Goal: Find specific page/section: Find specific page/section

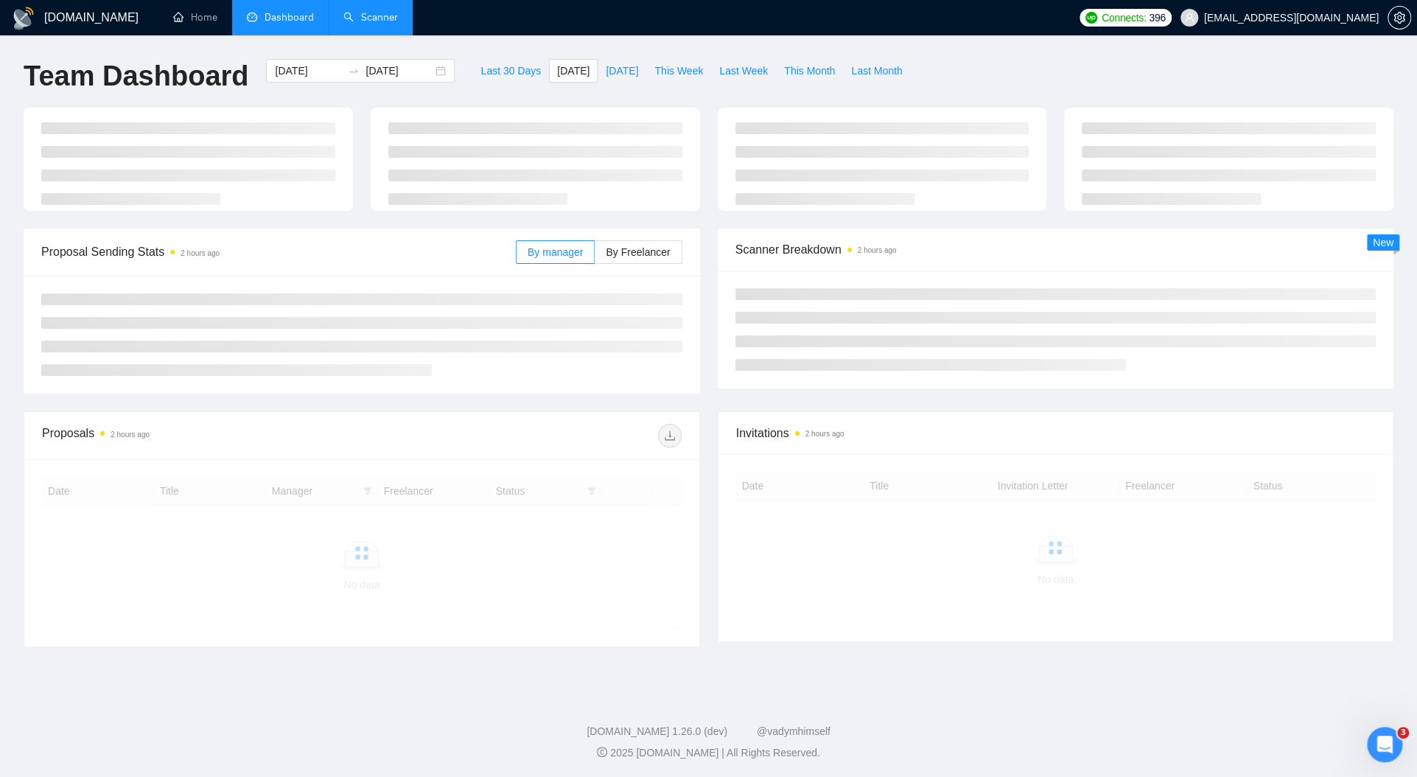
click at [357, 11] on link "Scanner" at bounding box center [370, 17] width 55 height 13
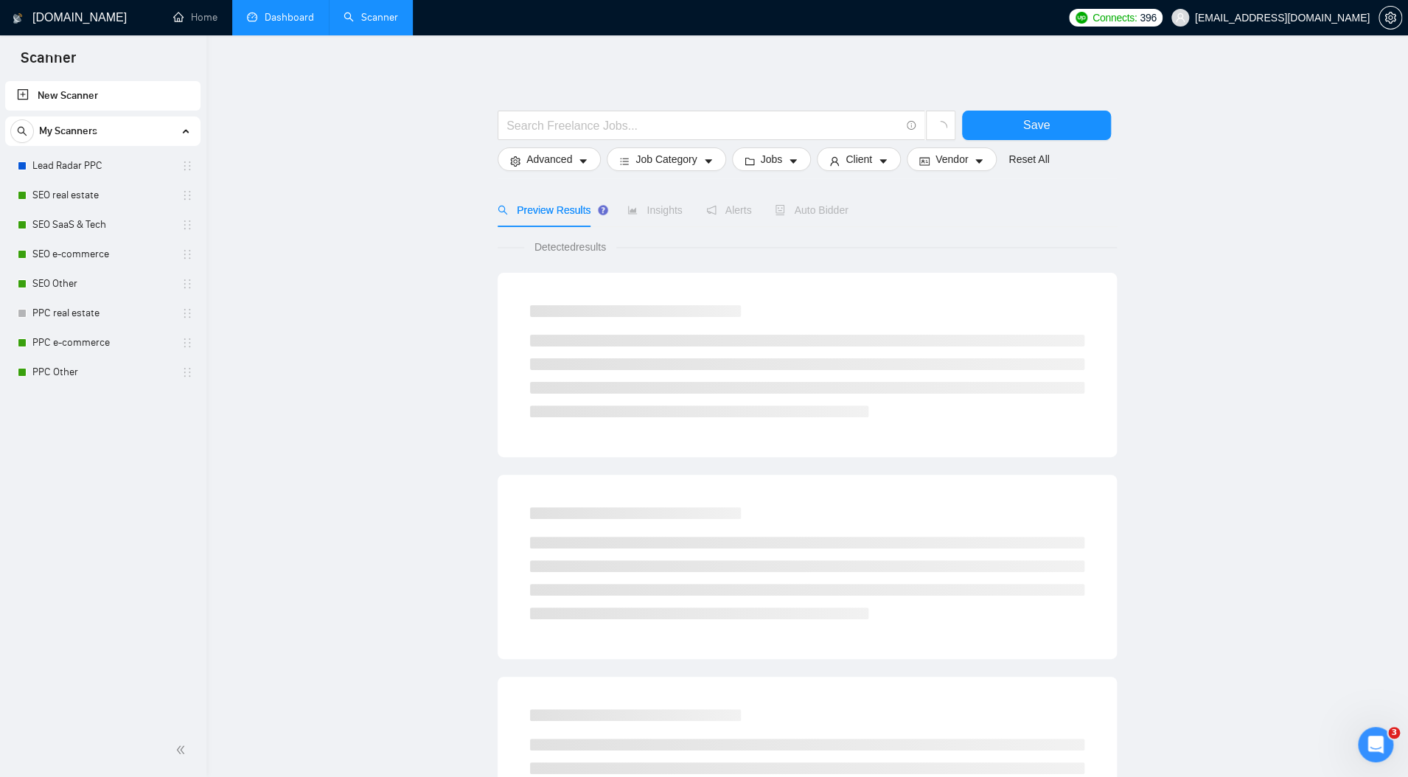
click at [275, 24] on link "Dashboard" at bounding box center [280, 17] width 67 height 13
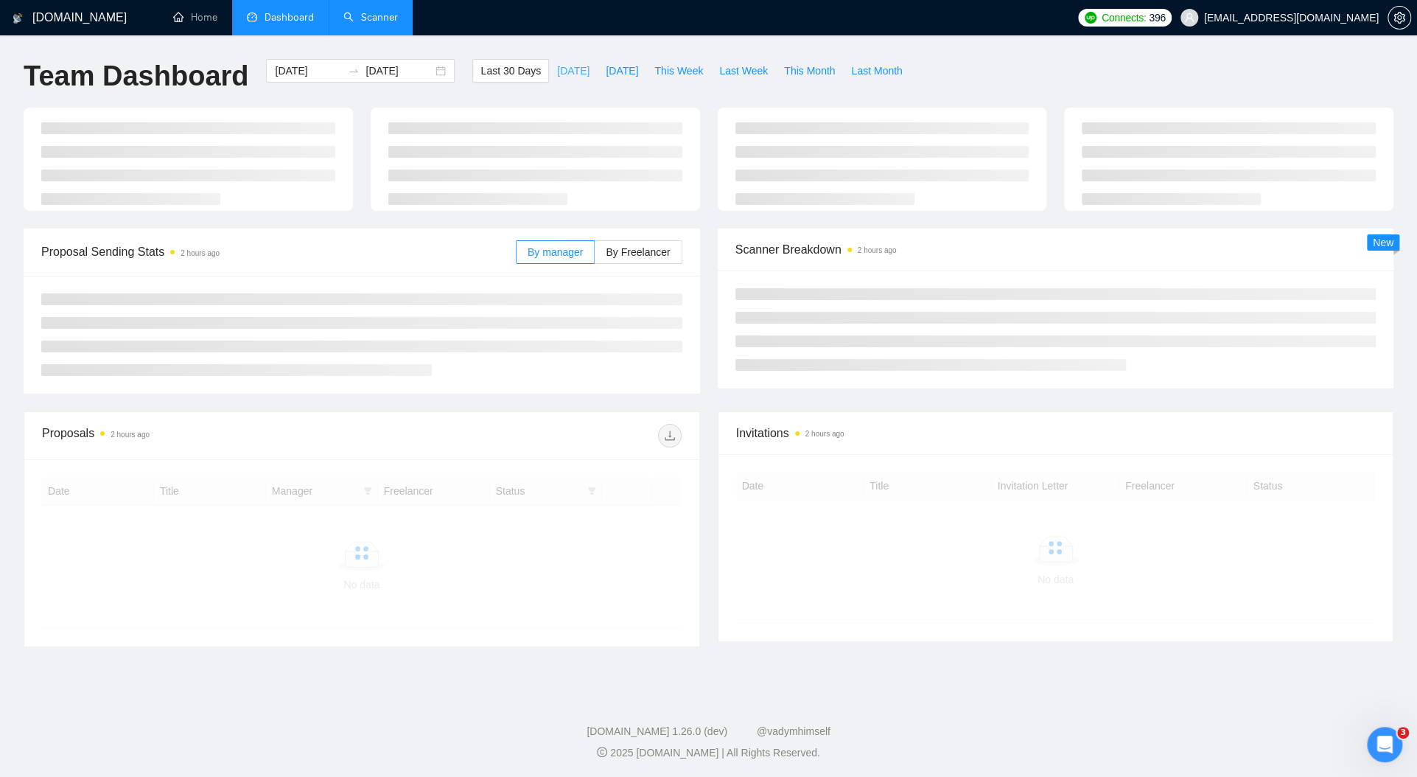
click at [557, 69] on span "[DATE]" at bounding box center [573, 71] width 32 height 16
type input "[DATE]"
